Goal: Task Accomplishment & Management: Use online tool/utility

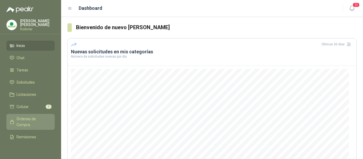
click at [23, 119] on span "Órdenes de Compra" at bounding box center [32, 122] width 33 height 12
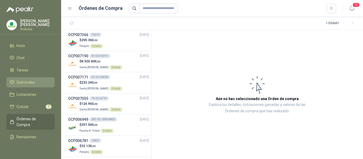
click at [24, 82] on span "Solicitudes" at bounding box center [25, 82] width 18 height 6
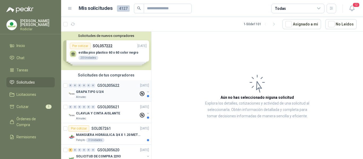
click at [111, 93] on div "GRAPA TIPO U 3/4" at bounding box center [107, 92] width 63 height 6
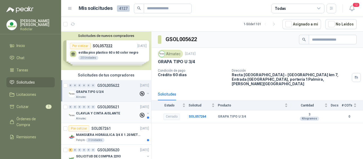
click at [106, 113] on p "CLAVIJA Y CINTA AISLANTE" at bounding box center [98, 113] width 44 height 5
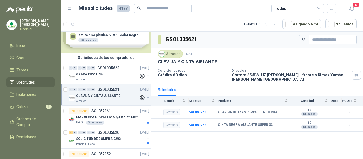
scroll to position [27, 0]
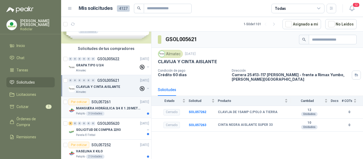
click at [114, 114] on div "Patojito 3 Unidades" at bounding box center [112, 113] width 73 height 4
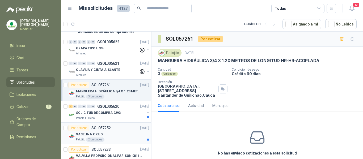
scroll to position [53, 0]
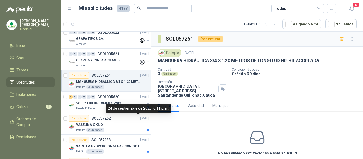
click at [123, 109] on div "24 de septiembre de 2025, 6:11 p. m." at bounding box center [139, 108] width 66 height 9
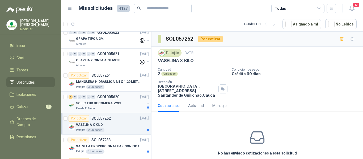
click at [90, 106] on p "Panela El Trébol" at bounding box center [85, 108] width 19 height 4
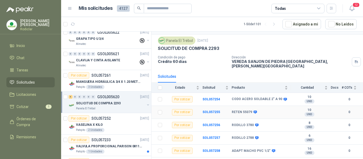
scroll to position [19, 0]
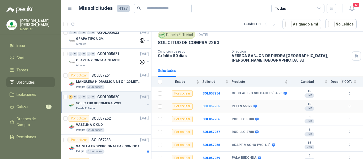
click at [210, 104] on b "SOL057255" at bounding box center [211, 106] width 18 height 4
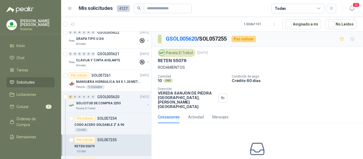
scroll to position [25, 0]
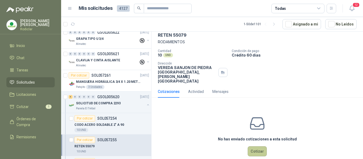
click at [255, 146] on button "Cotizar" at bounding box center [256, 151] width 19 height 10
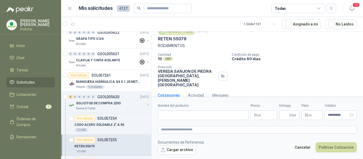
scroll to position [0, 0]
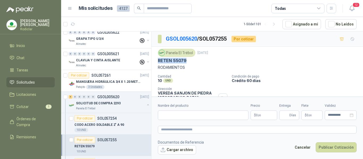
drag, startPoint x: 157, startPoint y: 60, endPoint x: 186, endPoint y: 64, distance: 29.4
click at [186, 64] on div "Panela El Trébol 25 sept, 2025 RETEN 55079 RODAMIENTOS Cantidad 10 UND  Condic…" at bounding box center [256, 79] width 211 height 64
copy p "RETEN 55079"
click at [184, 115] on input "Nombre del producto" at bounding box center [203, 115] width 90 height 10
paste input "**********"
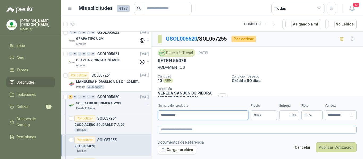
type input "**********"
click at [188, 129] on textarea at bounding box center [257, 130] width 199 height 8
paste textarea "**********"
type textarea "**********"
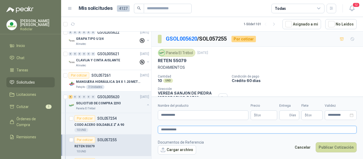
type textarea "**********"
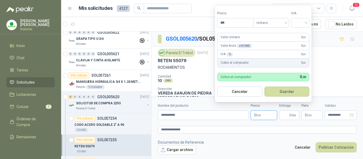
click at [259, 115] on span ",00" at bounding box center [258, 115] width 3 height 3
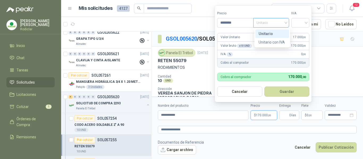
click at [282, 22] on span "Unitario" at bounding box center [270, 23] width 29 height 8
type input "********"
click at [270, 33] on div "Unitario" at bounding box center [271, 34] width 27 height 6
click at [302, 23] on input "search" at bounding box center [300, 22] width 12 height 8
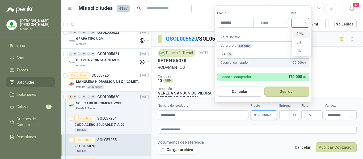
click at [300, 32] on div "19%" at bounding box center [301, 34] width 10 height 6
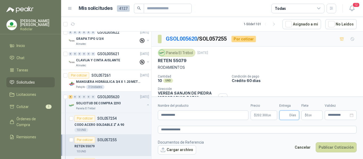
click at [287, 117] on input "Entrega" at bounding box center [285, 115] width 6 height 9
type input "*"
click at [333, 149] on button "Publicar Cotización" at bounding box center [335, 147] width 41 height 10
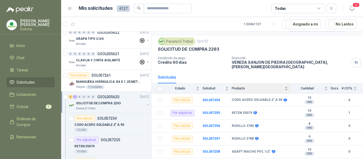
scroll to position [19, 0]
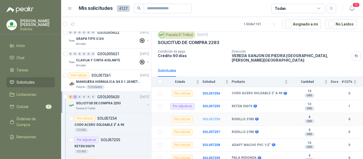
click at [209, 117] on b "SOL057256" at bounding box center [211, 119] width 18 height 4
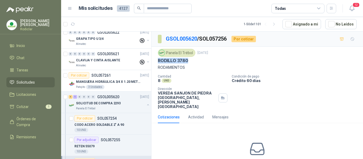
drag, startPoint x: 158, startPoint y: 60, endPoint x: 191, endPoint y: 63, distance: 33.5
click at [191, 63] on div "RODILLO 3780" at bounding box center [257, 61] width 199 height 6
copy p "RODILLO 3780"
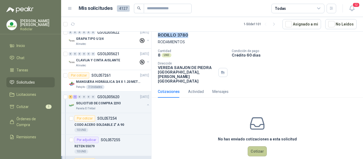
click at [259, 146] on button "Cotizar" at bounding box center [256, 151] width 19 height 10
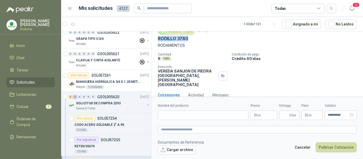
scroll to position [22, 0]
click at [167, 117] on input "Nombre del producto" at bounding box center [203, 115] width 90 height 10
paste input "**********"
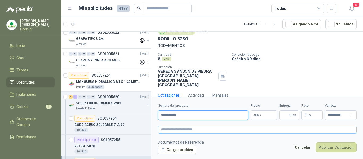
type input "**********"
click at [167, 127] on textarea at bounding box center [257, 130] width 199 height 8
paste textarea "**********"
type textarea "**********"
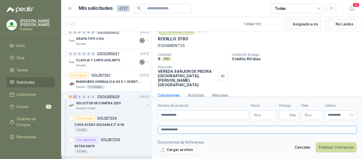
type textarea "**********"
click at [261, 117] on p "$ 0 ,00" at bounding box center [263, 115] width 27 height 10
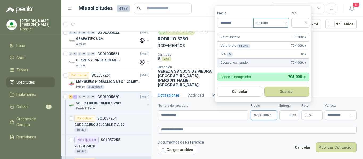
click at [274, 22] on span "Unitario" at bounding box center [270, 23] width 29 height 8
type input "********"
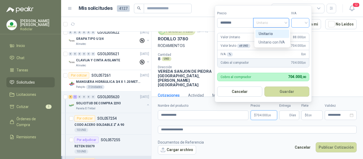
drag, startPoint x: 266, startPoint y: 33, endPoint x: 292, endPoint y: 23, distance: 27.5
click at [268, 33] on div "Unitario" at bounding box center [271, 34] width 27 height 6
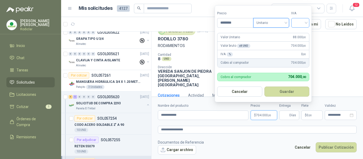
click at [303, 21] on input "search" at bounding box center [300, 22] width 12 height 8
click at [300, 34] on div "19%" at bounding box center [301, 34] width 10 height 6
click at [289, 115] on span "Días" at bounding box center [289, 115] width 20 height 10
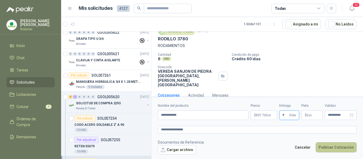
type input "*"
click at [333, 145] on button "Publicar Cotización" at bounding box center [335, 147] width 41 height 10
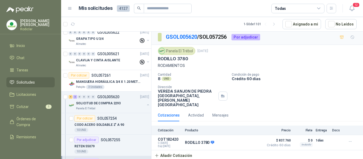
scroll to position [0, 0]
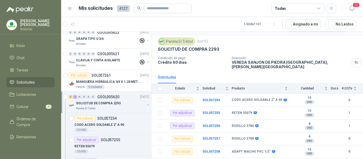
scroll to position [19, 0]
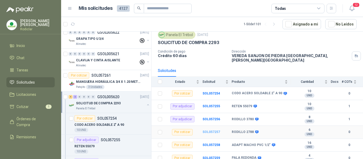
click at [211, 130] on b "SOL057257" at bounding box center [211, 132] width 18 height 4
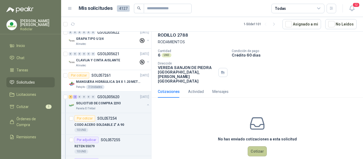
click at [257, 146] on button "Cotizar" at bounding box center [256, 151] width 19 height 10
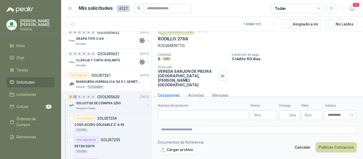
scroll to position [22, 0]
drag, startPoint x: 158, startPoint y: 39, endPoint x: 187, endPoint y: 39, distance: 28.9
click at [187, 39] on p "RODILLO 2788" at bounding box center [173, 39] width 30 height 6
copy p "RODILLO 2788"
click at [167, 112] on input "Nombre del producto" at bounding box center [203, 115] width 90 height 10
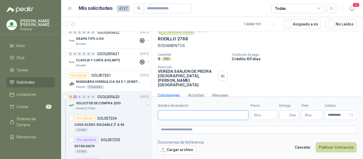
paste input "**********"
type input "**********"
click at [188, 130] on textarea at bounding box center [257, 130] width 199 height 8
paste textarea "**********"
type textarea "**********"
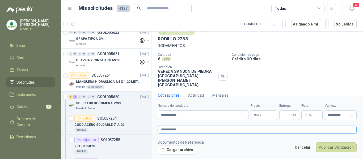
type textarea "**********"
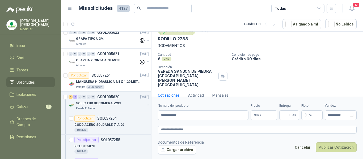
click at [257, 115] on span "0 ,00" at bounding box center [258, 115] width 5 height 3
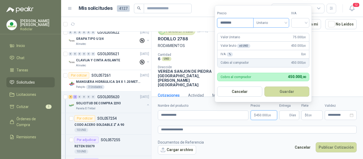
click at [279, 25] on span "Unitario" at bounding box center [270, 23] width 29 height 8
type input "********"
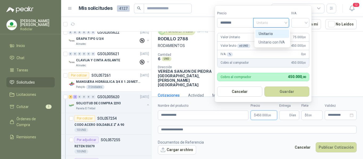
click at [269, 32] on div "Unitario" at bounding box center [271, 34] width 27 height 6
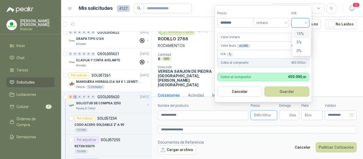
click at [301, 23] on input "search" at bounding box center [300, 22] width 12 height 8
click at [299, 34] on div "19%" at bounding box center [301, 34] width 10 height 6
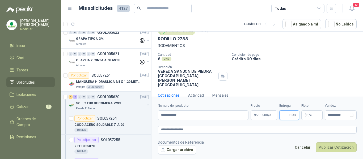
click at [285, 116] on input "Entrega" at bounding box center [285, 115] width 6 height 9
type input "*"
click at [333, 149] on button "Publicar Cotización" at bounding box center [335, 147] width 41 height 10
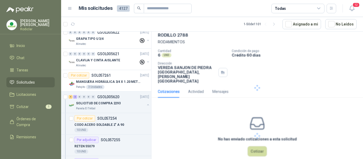
scroll to position [0, 0]
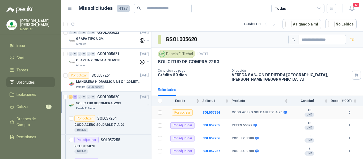
scroll to position [19, 0]
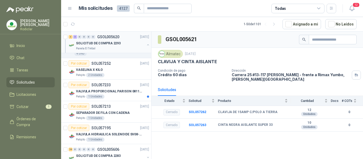
scroll to position [239, 0]
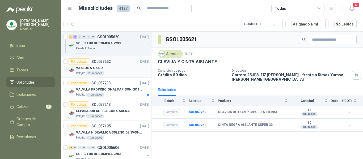
click at [102, 68] on div "VASELINA X KILO" at bounding box center [112, 68] width 73 height 6
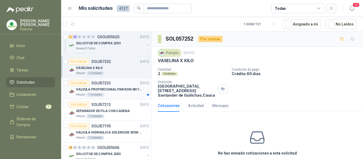
click at [118, 96] on div "Patojito 1 Unidades" at bounding box center [112, 95] width 73 height 4
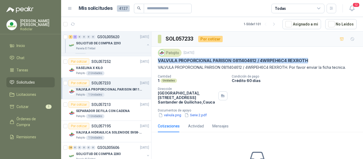
drag, startPoint x: 158, startPoint y: 60, endPoint x: 310, endPoint y: 61, distance: 151.8
click at [310, 61] on div "VALVULA PROPORCIONAL PARISON 0811404612 / 4WRPEH6C4 REXROTH" at bounding box center [257, 61] width 199 height 6
copy p "VALVULA PROPORCIONAL PARISON 0811404612 / 4WRPEH6C4 REXROTH"
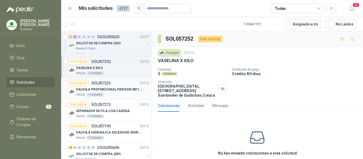
scroll to position [265, 0]
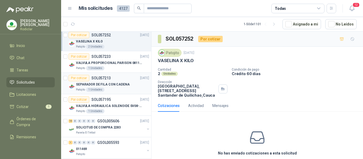
click at [126, 91] on div "Patojito 1 Unidades" at bounding box center [112, 90] width 73 height 4
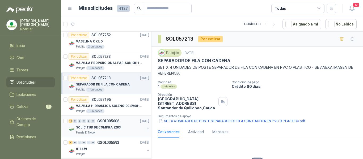
click at [126, 130] on div "SOLICITUD DE COMPRA 2283" at bounding box center [110, 127] width 69 height 6
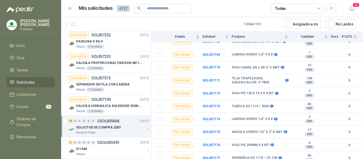
scroll to position [292, 0]
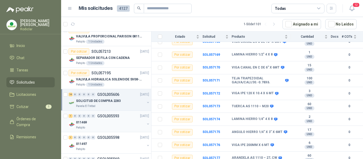
click at [119, 123] on div "011469" at bounding box center [110, 122] width 69 height 6
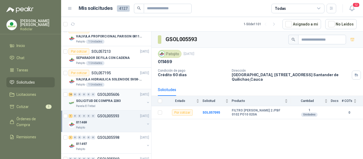
scroll to position [318, 0]
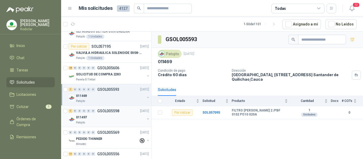
click at [120, 118] on div "011497" at bounding box center [110, 117] width 69 height 6
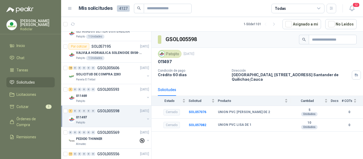
scroll to position [345, 0]
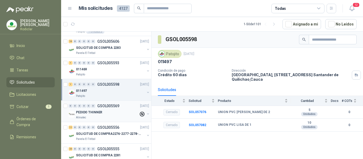
click at [120, 116] on div "Almatec" at bounding box center [107, 117] width 63 height 4
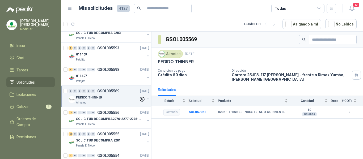
scroll to position [372, 0]
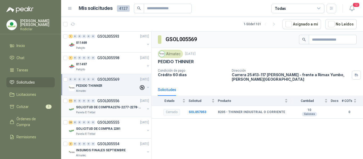
click at [120, 112] on div "Panela El Trébol" at bounding box center [110, 112] width 69 height 4
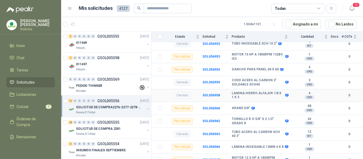
scroll to position [135, 0]
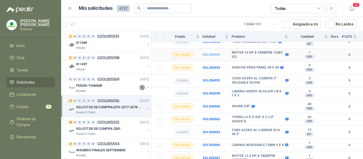
click at [209, 53] on b "SOL056953" at bounding box center [211, 55] width 18 height 4
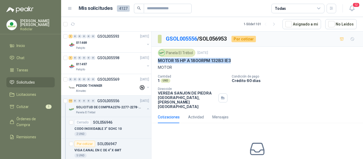
drag, startPoint x: 158, startPoint y: 61, endPoint x: 234, endPoint y: 62, distance: 75.4
click at [234, 62] on div "MOTOR 15 HP A 1800RPM 132B3 IE3" at bounding box center [257, 61] width 199 height 6
copy p "MOTOR 15 HP A 1800RPM 132B3 IE3"
click at [268, 51] on div "Panela El Trébol 22 sept, 2025" at bounding box center [257, 53] width 199 height 8
drag, startPoint x: 157, startPoint y: 50, endPoint x: 233, endPoint y: 60, distance: 76.0
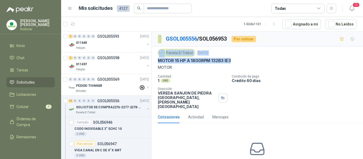
click at [233, 60] on div "Panela El Trébol 22 sept, 2025 MOTOR 15 HP A 1800RPM 132B3 IE3 MOTOR Cantidad 1…" at bounding box center [256, 79] width 211 height 64
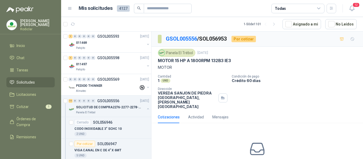
click at [258, 111] on div "Cotizaciones Actividad Mensajes" at bounding box center [257, 117] width 199 height 12
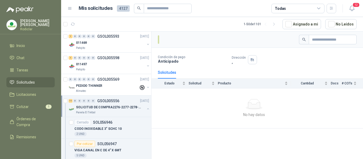
click at [124, 107] on p "SOLICITUD DE COMPRA2276-2277-2278-2284-2285-" at bounding box center [109, 107] width 66 height 5
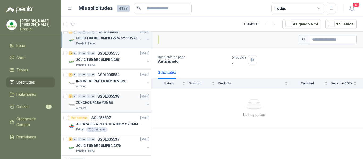
scroll to position [451, 0]
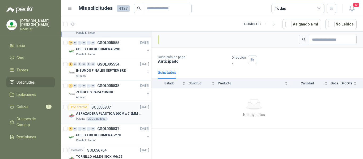
click at [122, 115] on p "ABRAZADERA PLASTICA 60CM x 7.6MM ANCHA" at bounding box center [109, 113] width 66 height 5
